Goal: Task Accomplishment & Management: Manage account settings

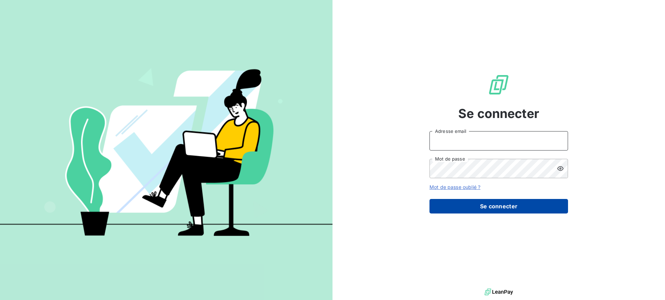
type input "[EMAIL_ADDRESS][DOMAIN_NAME]"
click at [437, 207] on button "Se connecter" at bounding box center [498, 206] width 139 height 15
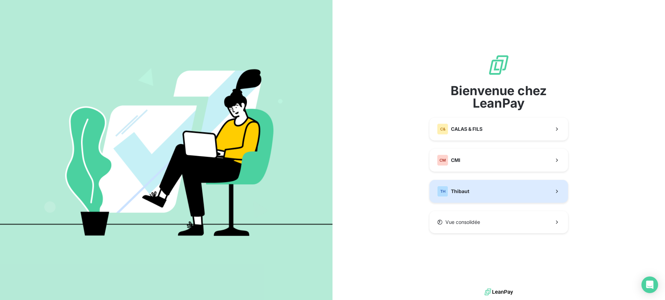
click at [452, 196] on div "TH Thibaut" at bounding box center [453, 191] width 32 height 11
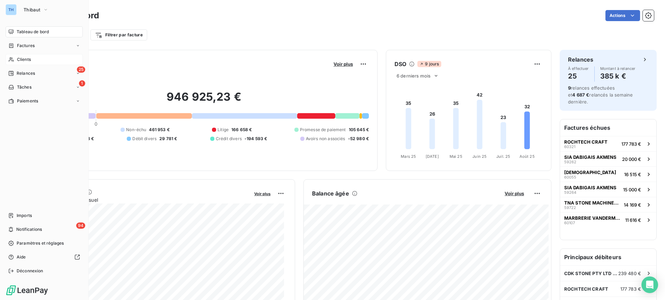
click at [31, 62] on div "Clients" at bounding box center [44, 59] width 77 height 11
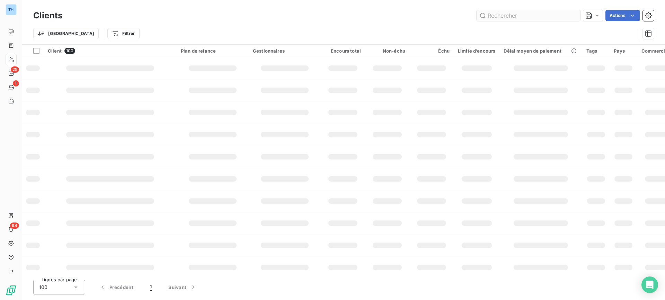
click at [506, 17] on input "text" at bounding box center [529, 15] width 104 height 11
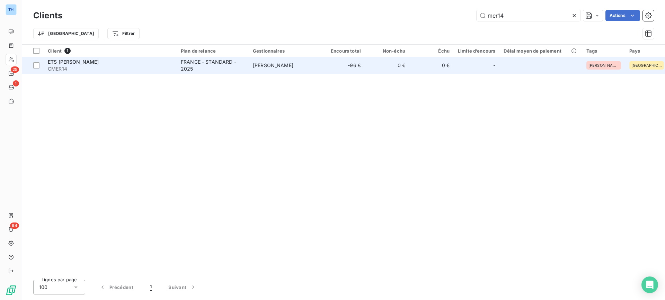
type input "mer14"
click at [103, 71] on span "CMER14" at bounding box center [110, 68] width 125 height 7
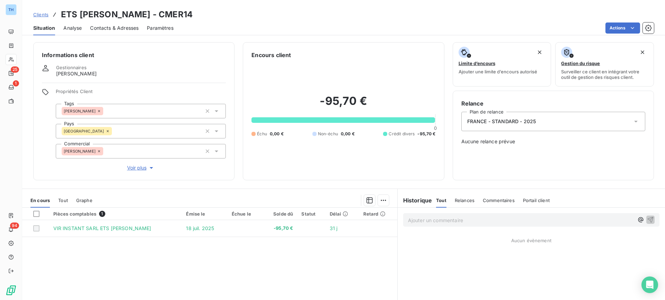
click at [36, 12] on span "Clients" at bounding box center [40, 15] width 15 height 6
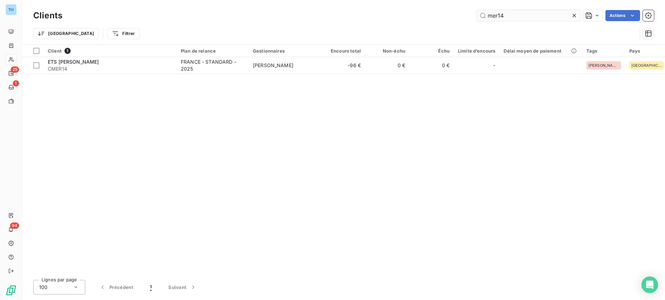
click at [511, 15] on input "mer14" at bounding box center [529, 15] width 104 height 11
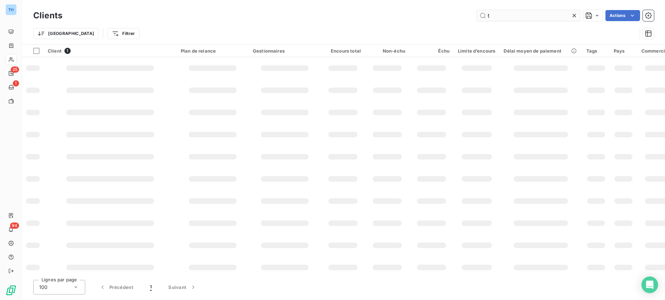
type input "tn"
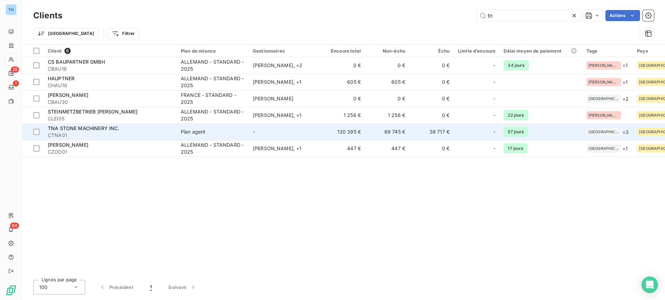
click at [102, 133] on span "CTNA01" at bounding box center [110, 135] width 125 height 7
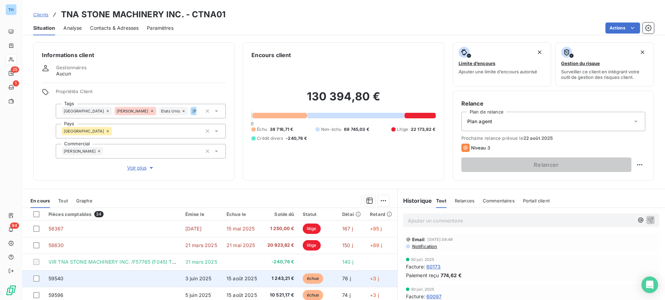
click at [171, 284] on td "59540" at bounding box center [112, 278] width 137 height 17
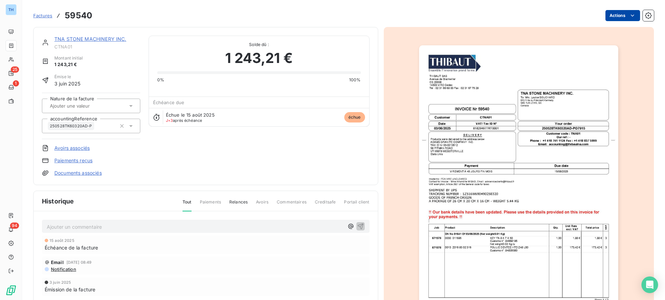
click at [620, 15] on html "TH 25 1 94 Factures 59540 Actions TNA STONE MACHINERY INC. CTNA01 Montant initi…" at bounding box center [332, 150] width 665 height 300
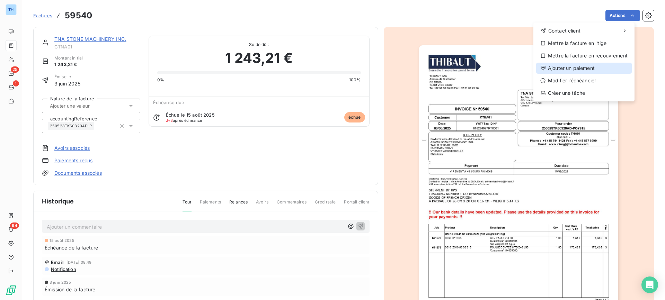
click at [560, 68] on div "Ajouter un paiement" at bounding box center [584, 68] width 96 height 11
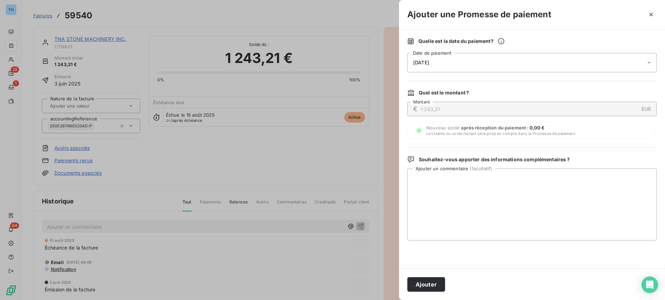
click at [443, 61] on div "[DATE]" at bounding box center [531, 62] width 249 height 19
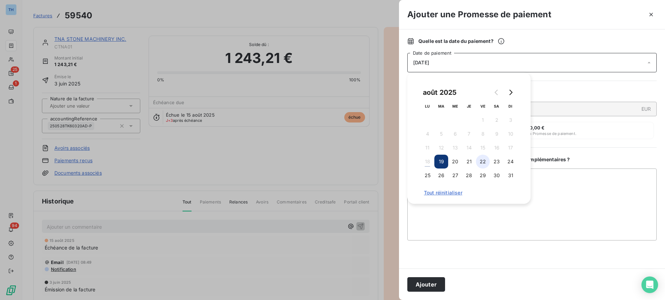
click at [482, 163] on button "22" at bounding box center [483, 162] width 14 height 14
click at [418, 287] on button "Ajouter" at bounding box center [426, 284] width 38 height 15
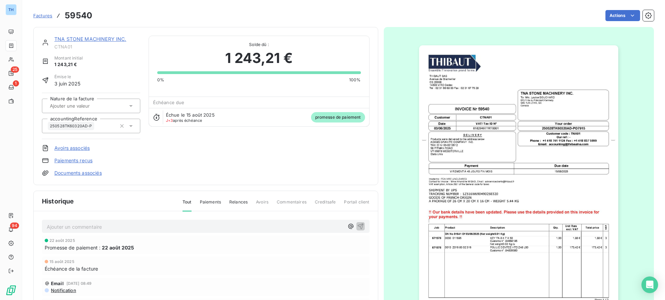
click at [105, 39] on link "TNA STONE MACHINERY INC." at bounding box center [90, 39] width 72 height 6
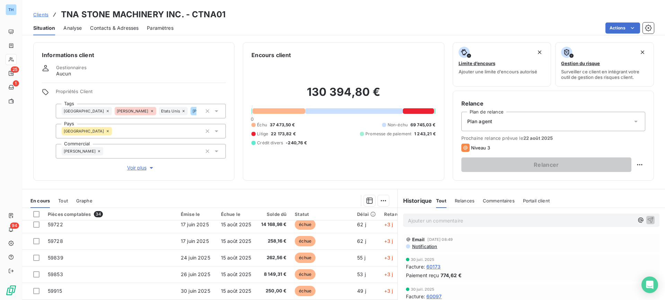
scroll to position [35, 0]
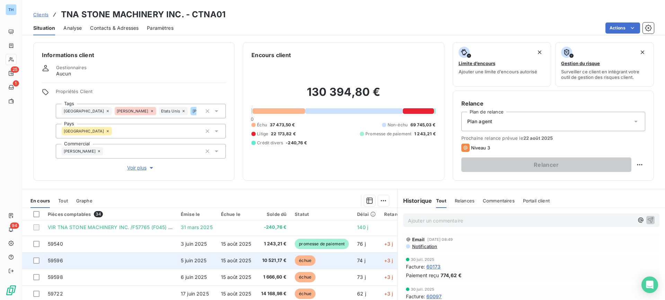
click at [137, 264] on td "59596" at bounding box center [110, 260] width 133 height 17
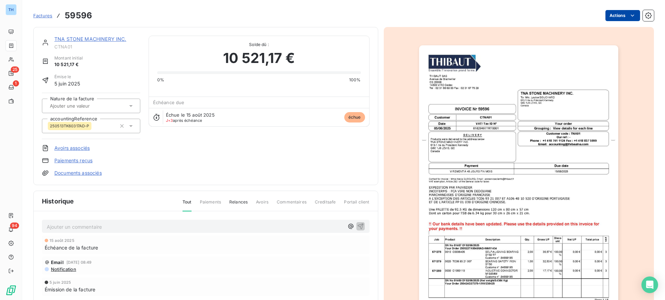
click at [622, 12] on html "TH 25 1 94 Factures 59596 Actions TNA STONE MACHINERY INC. CTNA01 Montant initi…" at bounding box center [332, 150] width 665 height 300
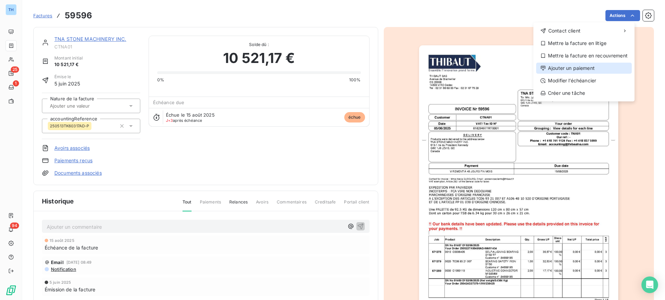
click at [576, 70] on div "Ajouter un paiement" at bounding box center [584, 68] width 96 height 11
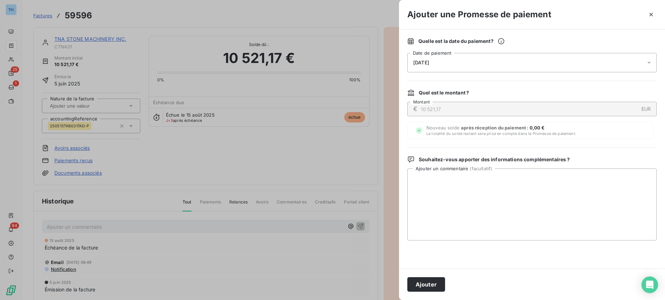
click at [473, 62] on div "[DATE]" at bounding box center [531, 62] width 249 height 19
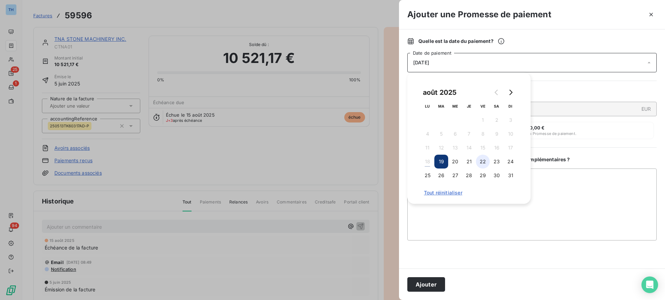
click at [482, 162] on button "22" at bounding box center [483, 162] width 14 height 14
click at [426, 283] on button "Ajouter" at bounding box center [426, 284] width 38 height 15
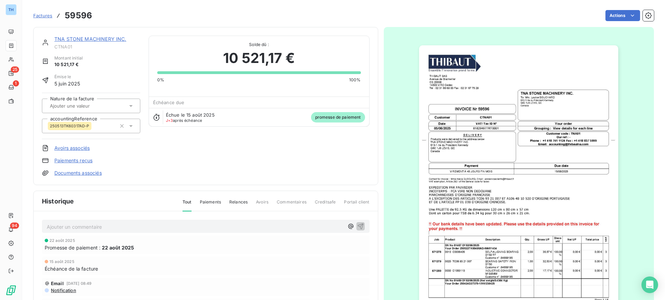
click at [73, 38] on link "TNA STONE MACHINERY INC." at bounding box center [90, 39] width 72 height 6
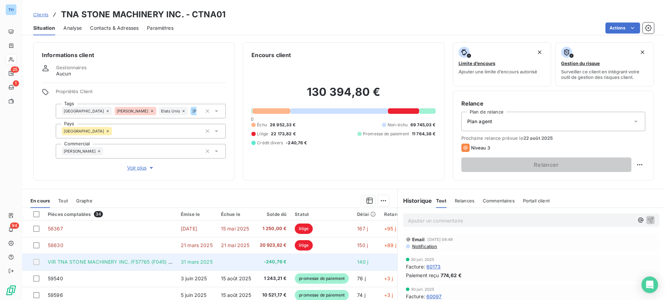
scroll to position [35, 0]
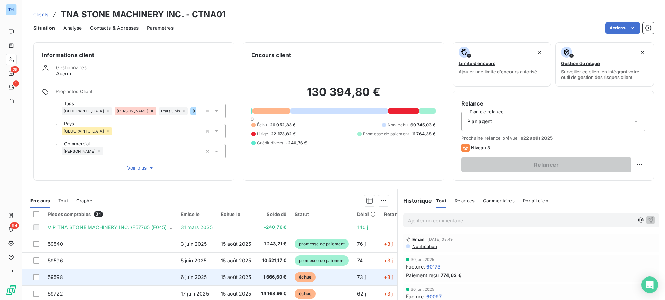
click at [168, 277] on td "59598" at bounding box center [110, 277] width 133 height 17
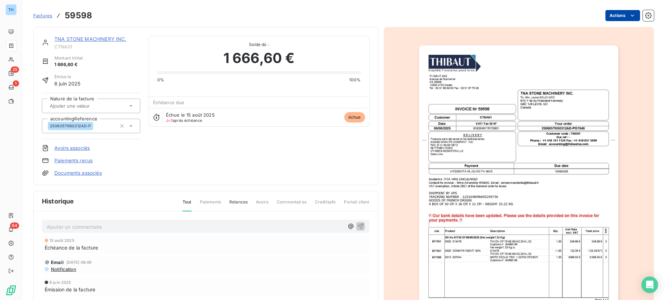
click at [620, 16] on html "TH 25 1 94 Factures 59598 Actions TNA STONE MACHINERY INC. CTNA01 Montant initi…" at bounding box center [332, 150] width 665 height 300
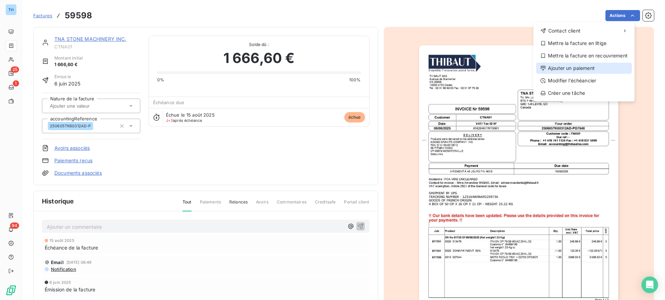
click at [567, 70] on div "Ajouter un paiement" at bounding box center [584, 68] width 96 height 11
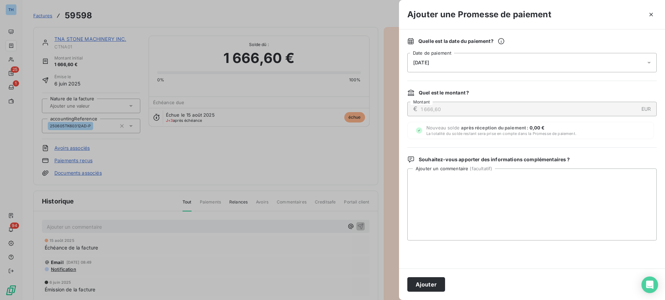
click at [536, 71] on div "[DATE]" at bounding box center [531, 62] width 249 height 19
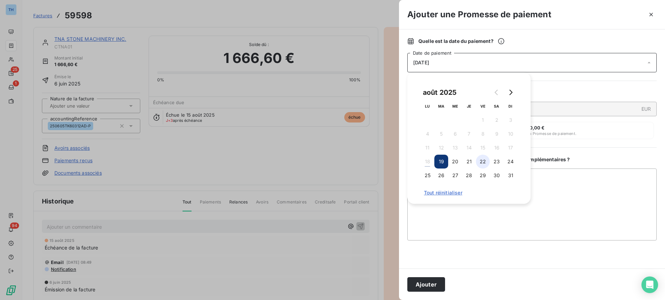
click at [484, 163] on button "22" at bounding box center [483, 162] width 14 height 14
click at [415, 285] on button "Ajouter" at bounding box center [426, 284] width 38 height 15
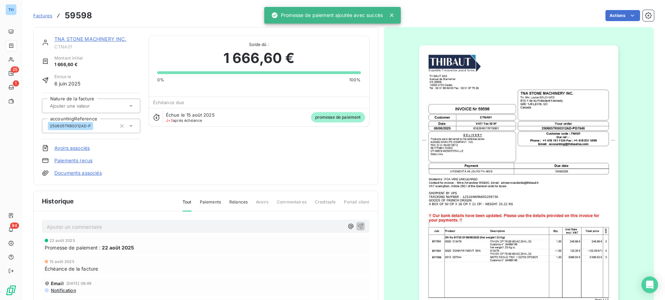
click at [94, 38] on link "TNA STONE MACHINERY INC." at bounding box center [90, 39] width 72 height 6
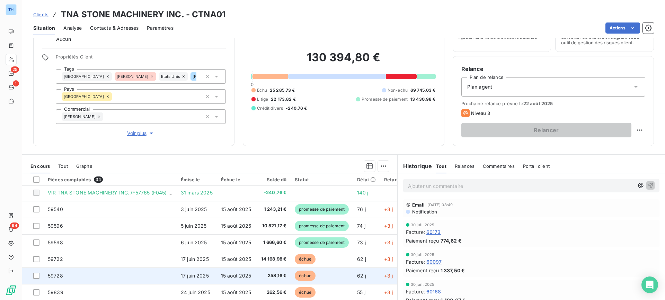
scroll to position [69, 0]
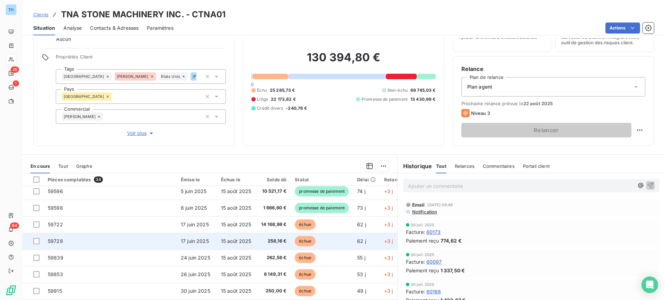
click at [159, 243] on td "59728" at bounding box center [110, 241] width 133 height 17
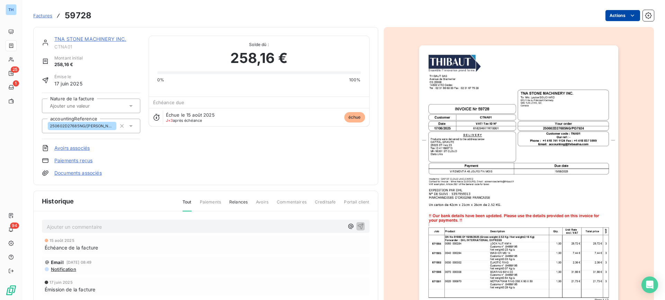
click at [613, 19] on html "TH 25 1 94 Factures 59728 Actions TNA STONE MACHINERY INC. CTNA01 Montant initi…" at bounding box center [332, 150] width 665 height 300
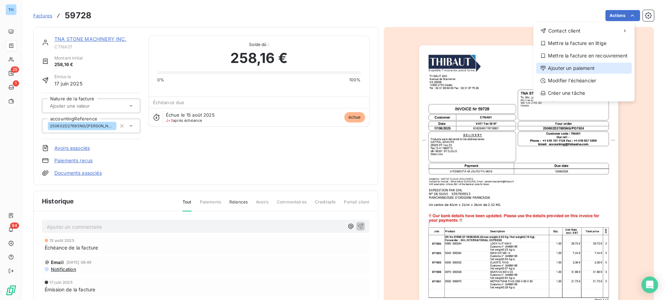
click at [572, 70] on div "Ajouter un paiement" at bounding box center [584, 68] width 96 height 11
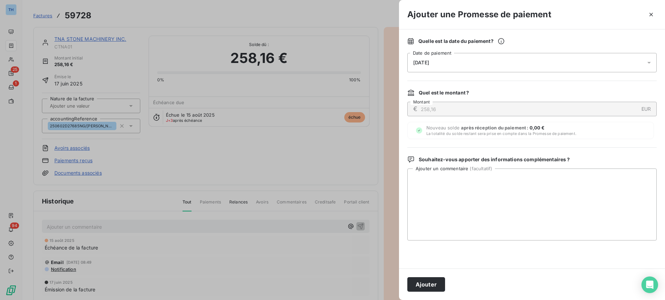
click at [512, 60] on div "[DATE]" at bounding box center [531, 62] width 249 height 19
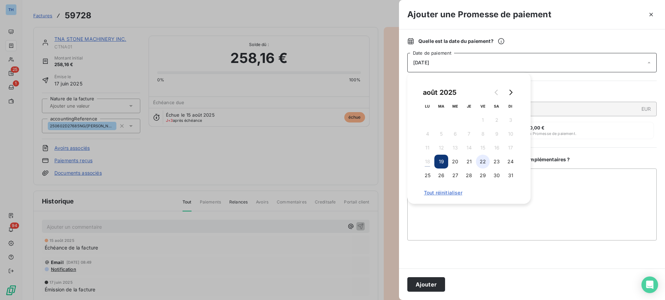
click at [484, 162] on button "22" at bounding box center [483, 162] width 14 height 14
click at [421, 291] on button "Ajouter" at bounding box center [426, 284] width 38 height 15
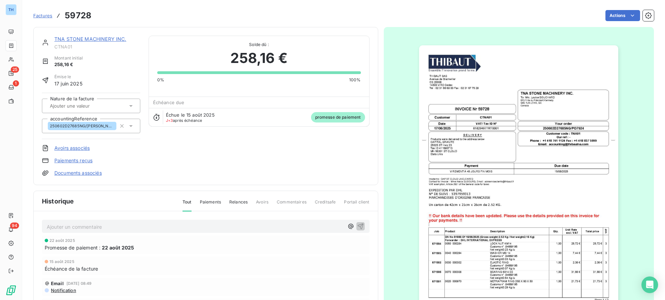
click at [106, 38] on link "TNA STONE MACHINERY INC." at bounding box center [90, 39] width 72 height 6
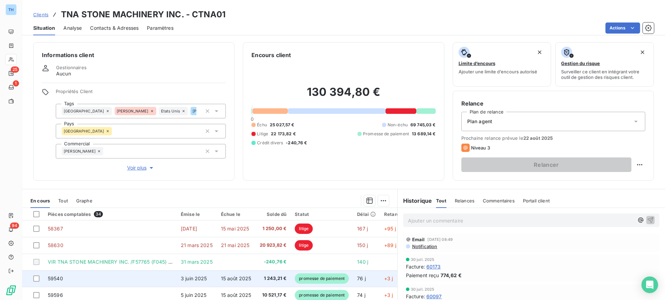
scroll to position [62, 0]
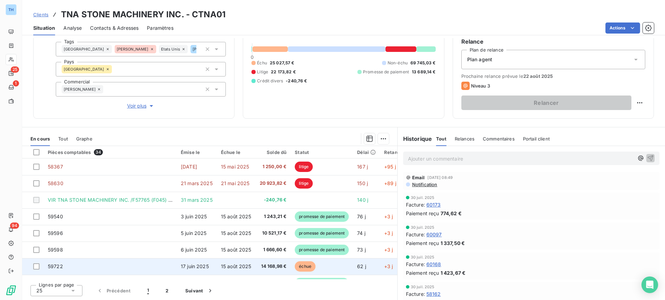
click at [176, 266] on td "59722" at bounding box center [110, 266] width 133 height 17
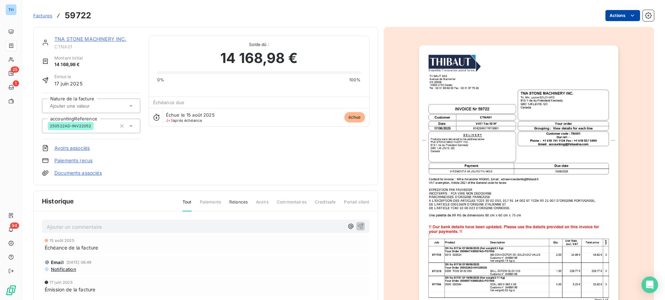
click at [617, 12] on html "TH 25 1 94 Factures 59722 Actions TNA STONE MACHINERY INC. CTNA01 Montant initi…" at bounding box center [332, 150] width 665 height 300
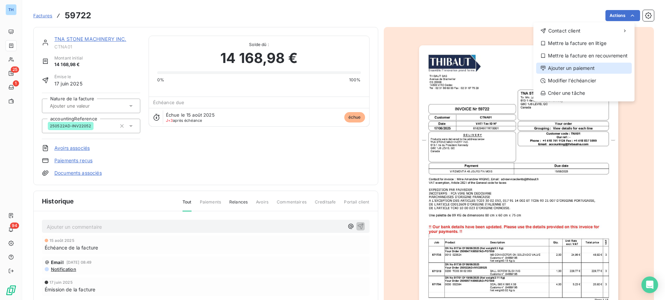
click at [585, 68] on div "Ajouter un paiement" at bounding box center [584, 68] width 96 height 11
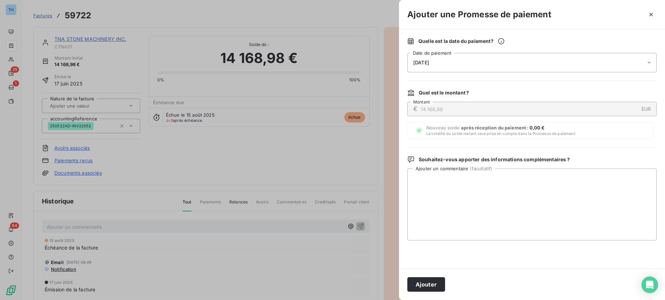
click at [552, 66] on div "[DATE]" at bounding box center [531, 62] width 249 height 19
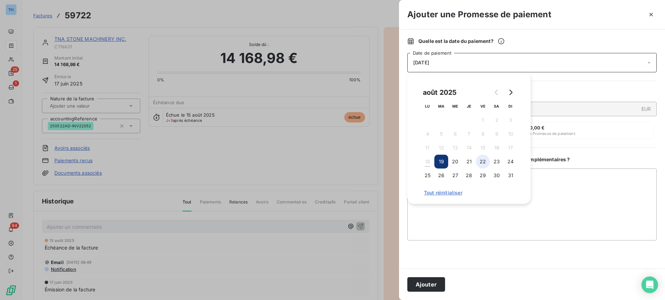
click at [480, 163] on button "22" at bounding box center [483, 162] width 14 height 14
click at [431, 288] on button "Ajouter" at bounding box center [426, 284] width 38 height 15
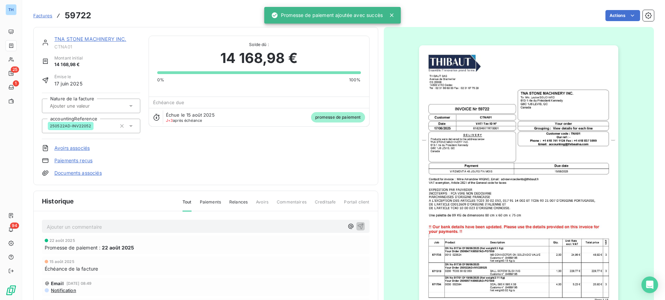
click at [84, 39] on link "TNA STONE MACHINERY INC." at bounding box center [90, 39] width 72 height 6
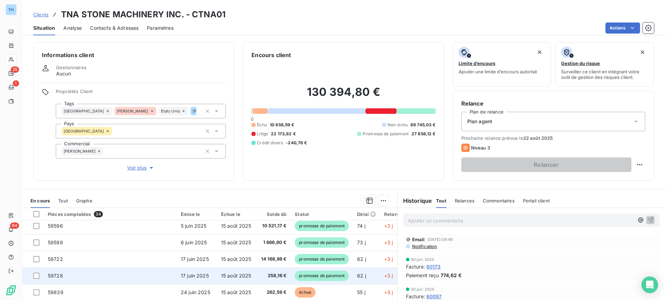
scroll to position [104, 0]
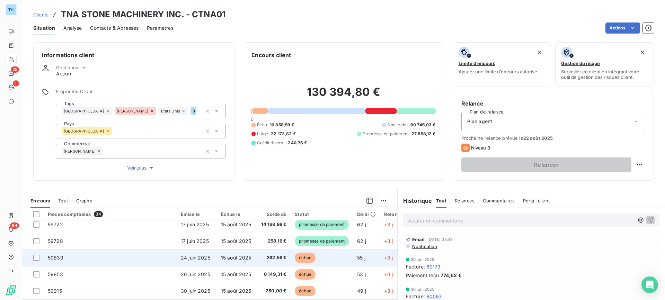
click at [172, 261] on td "59839" at bounding box center [110, 258] width 133 height 17
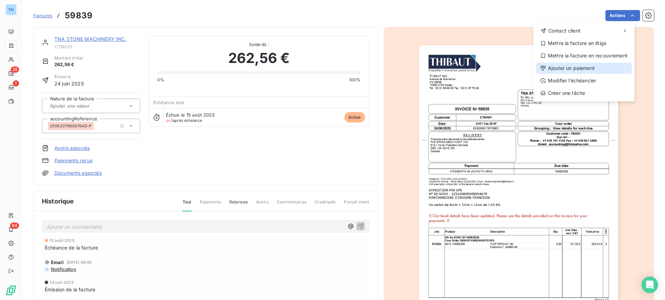
click at [569, 70] on div "Ajouter un paiement" at bounding box center [584, 68] width 96 height 11
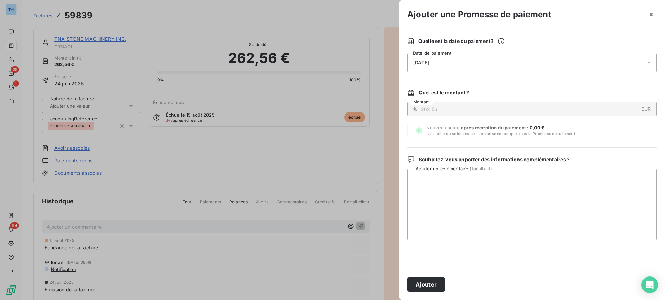
click at [560, 61] on div "[DATE]" at bounding box center [531, 62] width 249 height 19
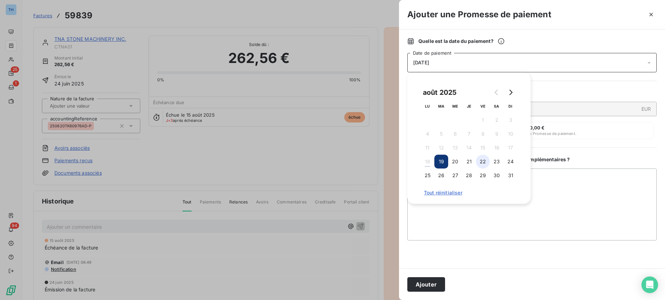
click at [482, 161] on button "22" at bounding box center [483, 162] width 14 height 14
click at [418, 285] on button "Ajouter" at bounding box center [426, 284] width 38 height 15
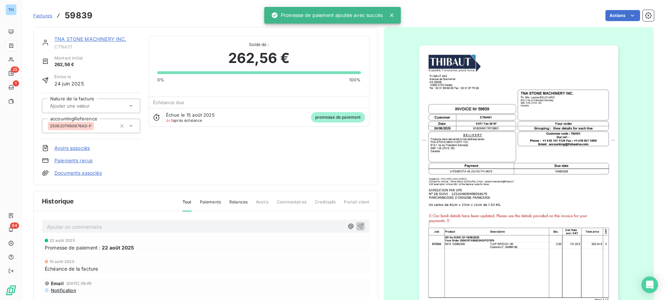
click at [108, 36] on link "TNA STONE MACHINERY INC." at bounding box center [90, 39] width 72 height 6
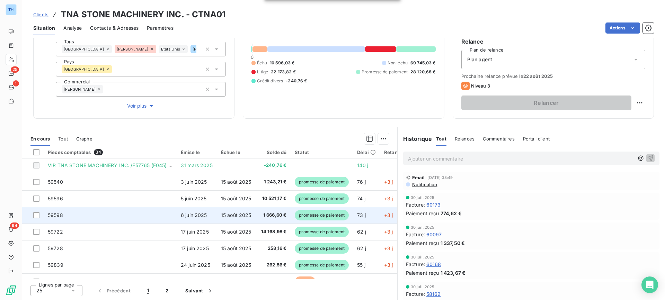
scroll to position [69, 0]
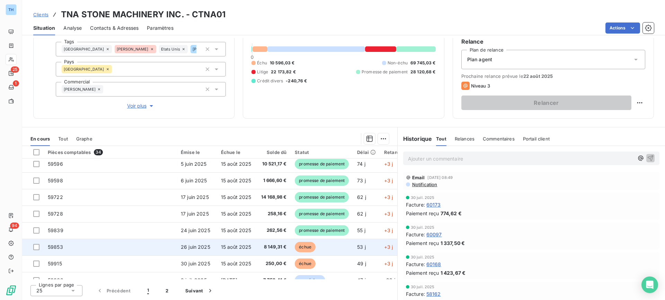
click at [202, 246] on span "26 juin 2025" at bounding box center [195, 247] width 29 height 6
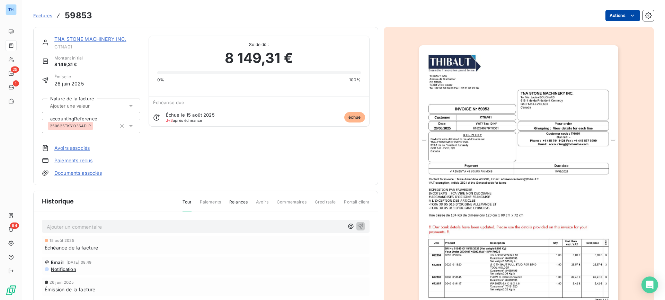
click at [612, 15] on html "TH 25 1 94 Factures 59853 Actions TNA STONE MACHINERY INC. CTNA01 Montant initi…" at bounding box center [332, 150] width 665 height 300
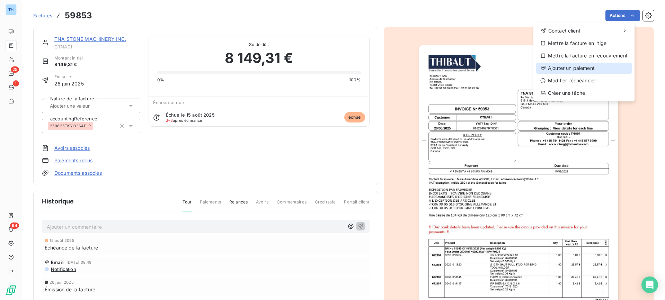
click at [581, 69] on div "Ajouter un paiement" at bounding box center [584, 68] width 96 height 11
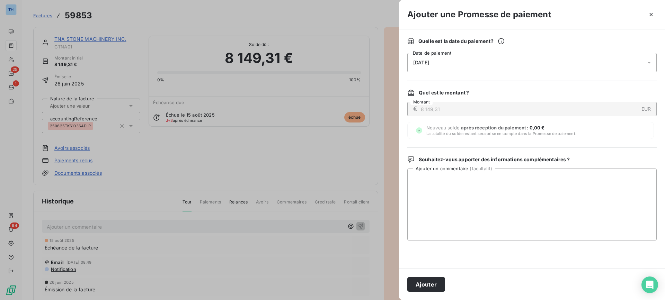
click at [539, 62] on div "[DATE]" at bounding box center [531, 62] width 249 height 19
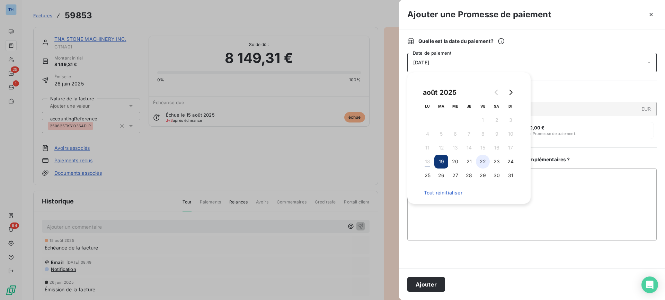
click at [480, 160] on button "22" at bounding box center [483, 162] width 14 height 14
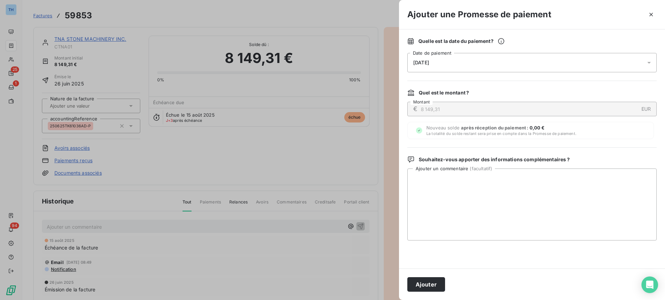
click at [436, 286] on button "Ajouter" at bounding box center [426, 284] width 38 height 15
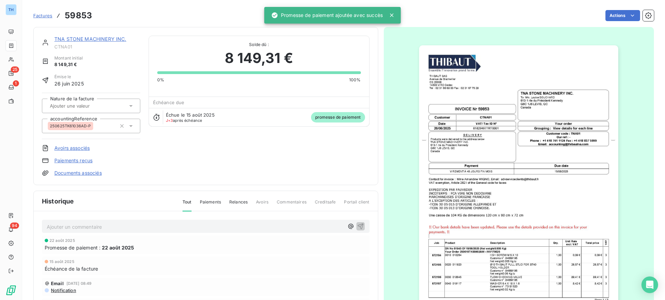
click at [88, 39] on link "TNA STONE MACHINERY INC." at bounding box center [90, 39] width 72 height 6
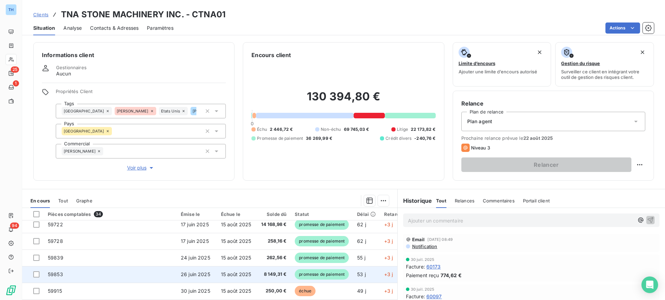
scroll to position [139, 0]
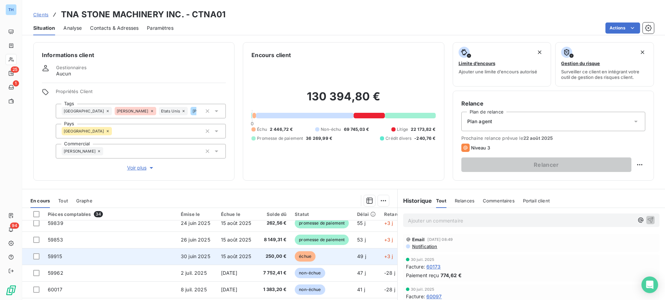
click at [213, 251] on td "30 juin 2025" at bounding box center [197, 256] width 40 height 17
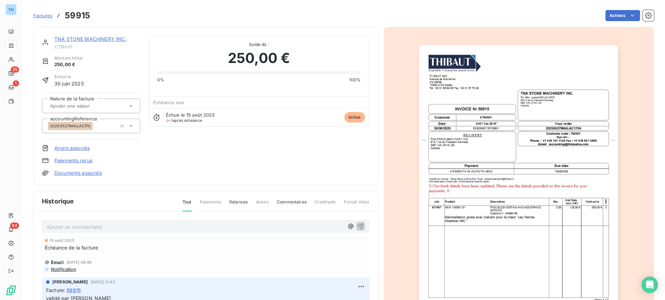
click at [615, 14] on html "TH 25 1 94 Factures 59915 Actions TNA STONE MACHINERY INC. CTNA01 Montant initi…" at bounding box center [332, 150] width 665 height 300
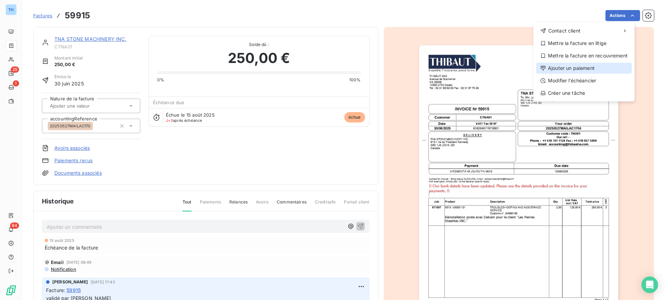
click at [569, 66] on div "Ajouter un paiement" at bounding box center [584, 68] width 96 height 11
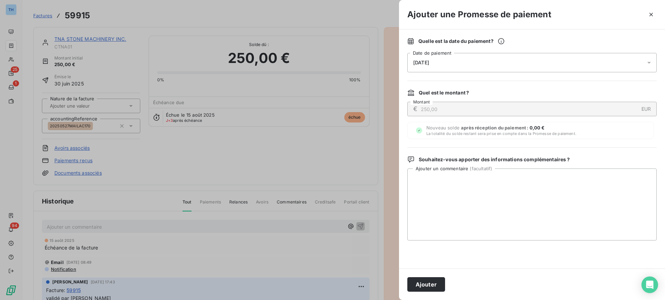
click at [557, 66] on div "[DATE]" at bounding box center [531, 62] width 249 height 19
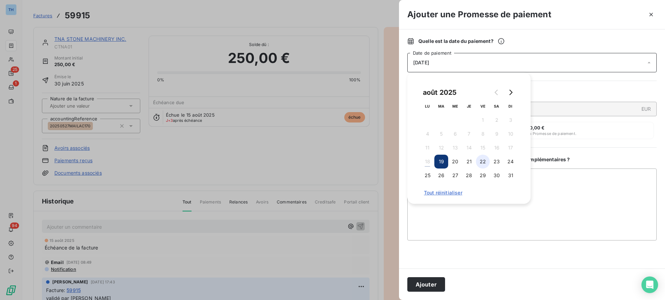
click at [483, 163] on button "22" at bounding box center [483, 162] width 14 height 14
click at [429, 286] on button "Ajouter" at bounding box center [426, 284] width 38 height 15
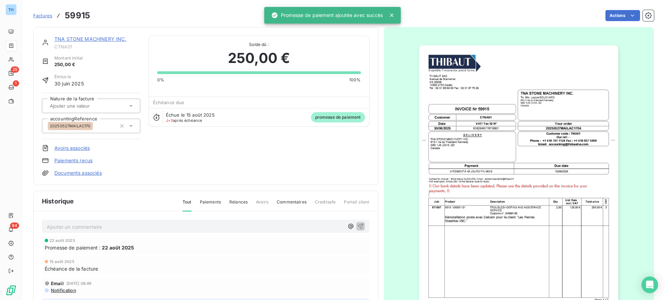
click at [85, 38] on link "TNA STONE MACHINERY INC." at bounding box center [90, 39] width 72 height 6
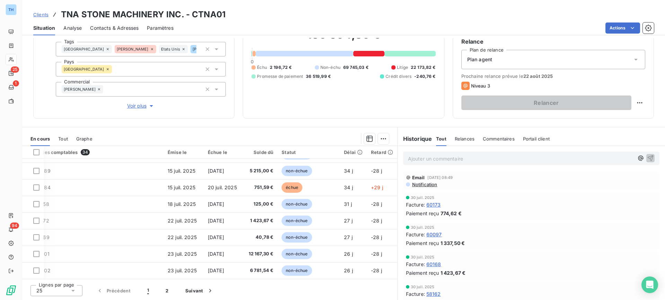
scroll to position [298, 0]
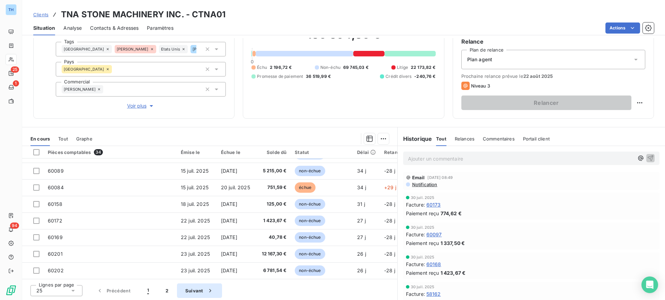
click at [191, 293] on button "Suivant" at bounding box center [199, 291] width 45 height 15
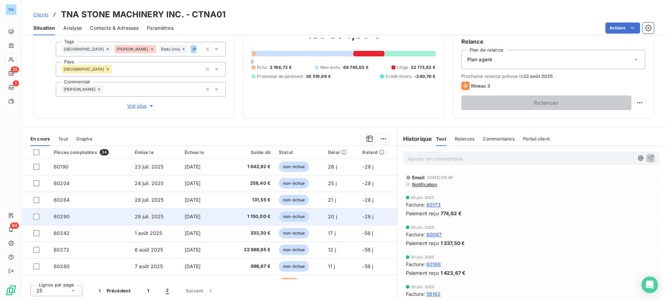
scroll to position [29, 0]
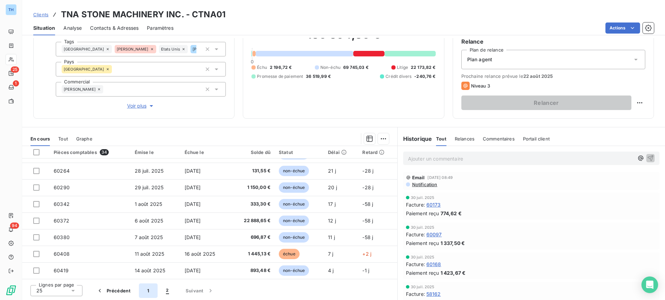
click at [145, 290] on button "1" at bounding box center [148, 291] width 19 height 15
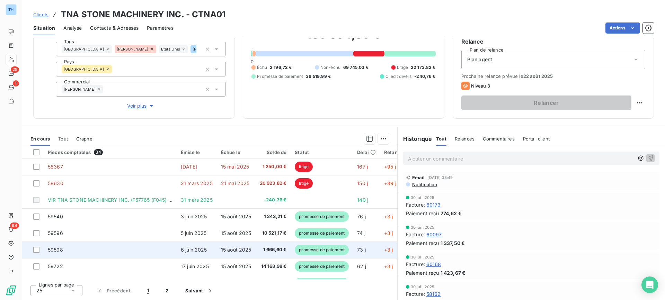
scroll to position [104, 0]
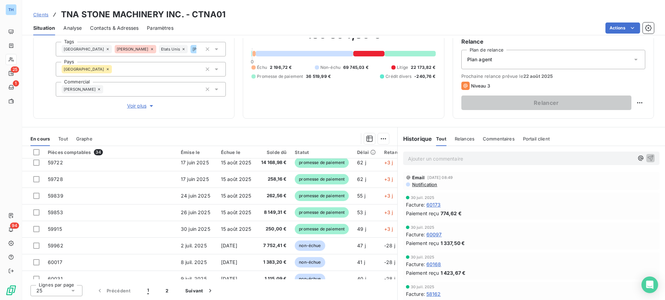
click at [44, 13] on span "Clients" at bounding box center [40, 15] width 15 height 6
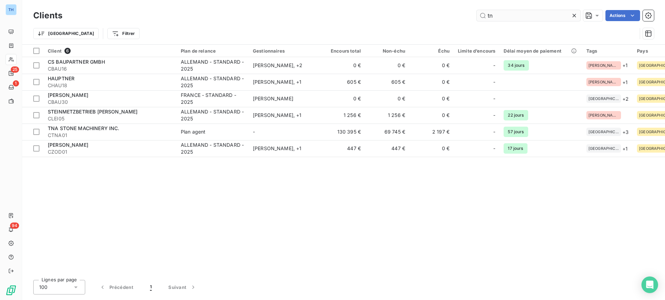
click at [502, 15] on input "tn" at bounding box center [529, 15] width 104 height 11
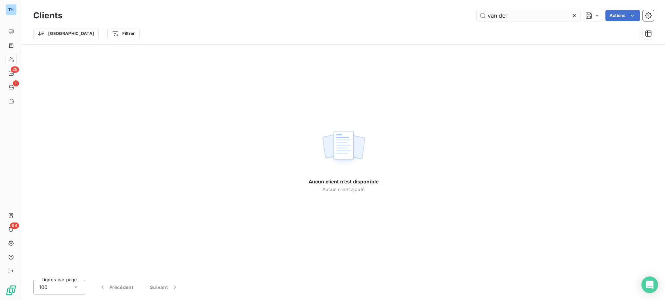
click at [500, 16] on input "van der" at bounding box center [529, 15] width 104 height 11
click at [515, 17] on input "van der" at bounding box center [529, 15] width 104 height 11
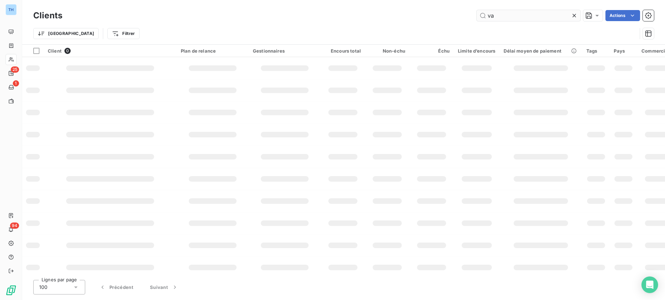
type input "v"
type input "marliere"
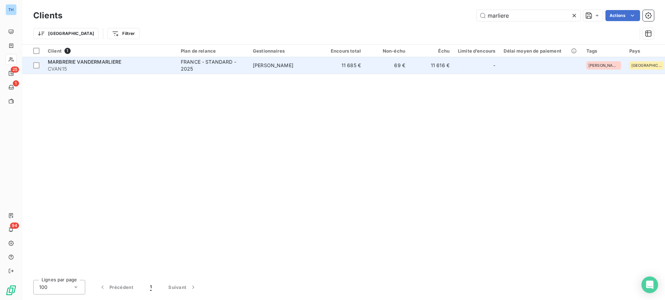
click at [130, 70] on span "CVAN15" at bounding box center [110, 68] width 125 height 7
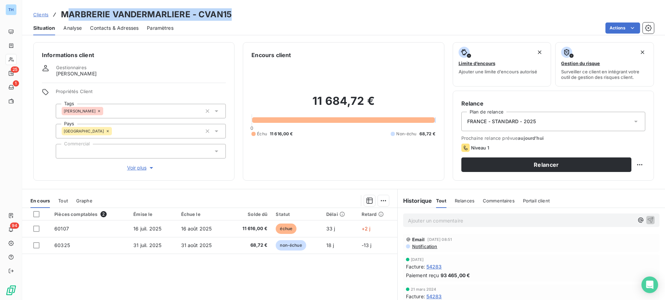
drag, startPoint x: 233, startPoint y: 13, endPoint x: 65, endPoint y: 15, distance: 168.0
click at [65, 15] on div "Clients MARBRERIE VANDERMARLIERE - CVAN15" at bounding box center [343, 14] width 643 height 12
click at [242, 7] on div "Clients MARBRERIE VANDERMARLIERE - CVAN15 Situation Analyse Contacts & Adresses…" at bounding box center [343, 17] width 643 height 35
drag, startPoint x: 235, startPoint y: 14, endPoint x: 62, endPoint y: 14, distance: 173.1
click at [62, 14] on div "Clients MARBRERIE VANDERMARLIERE - CVAN15" at bounding box center [343, 14] width 643 height 12
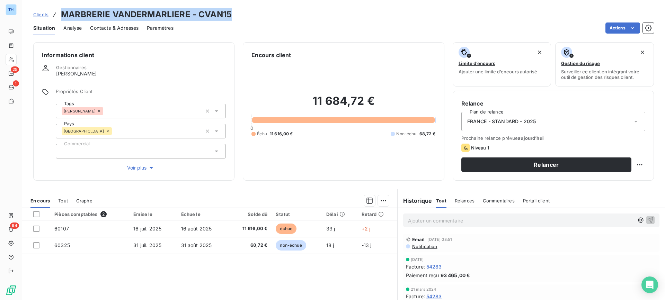
copy h3 "MARBRERIE VANDERMARLIERE - CVAN15"
click at [290, 14] on div "Clients MARBRERIE VANDERMARLIERE - CVAN15" at bounding box center [343, 14] width 643 height 12
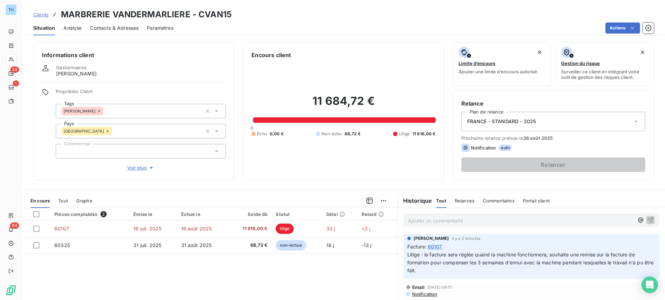
click at [42, 14] on span "Clients" at bounding box center [40, 15] width 15 height 6
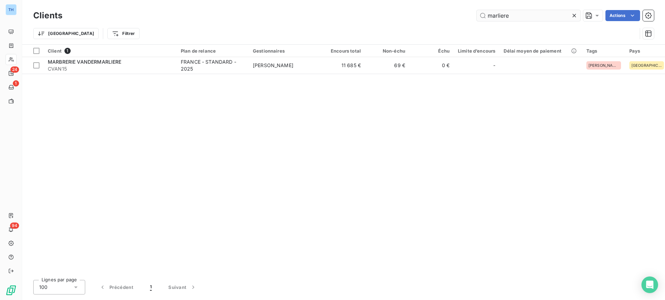
click at [523, 18] on input "marliere" at bounding box center [529, 15] width 104 height 11
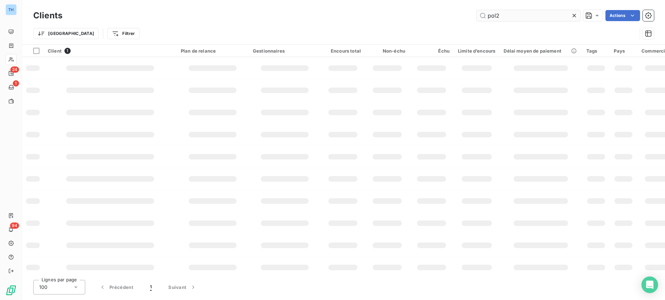
type input "pol25"
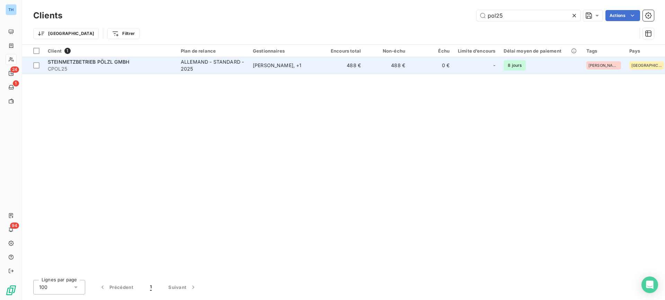
click at [177, 68] on td "ALLEMAND - STANDARD - 2025" at bounding box center [213, 65] width 72 height 17
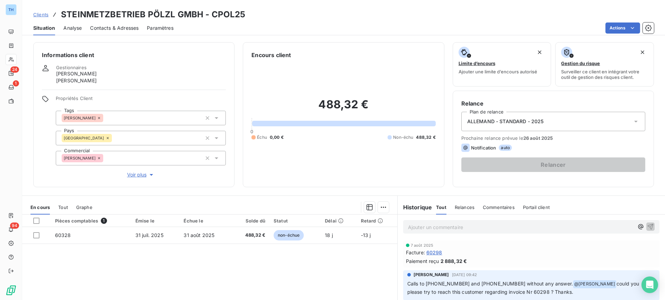
scroll to position [69, 0]
